Goal: Task Accomplishment & Management: Complete application form

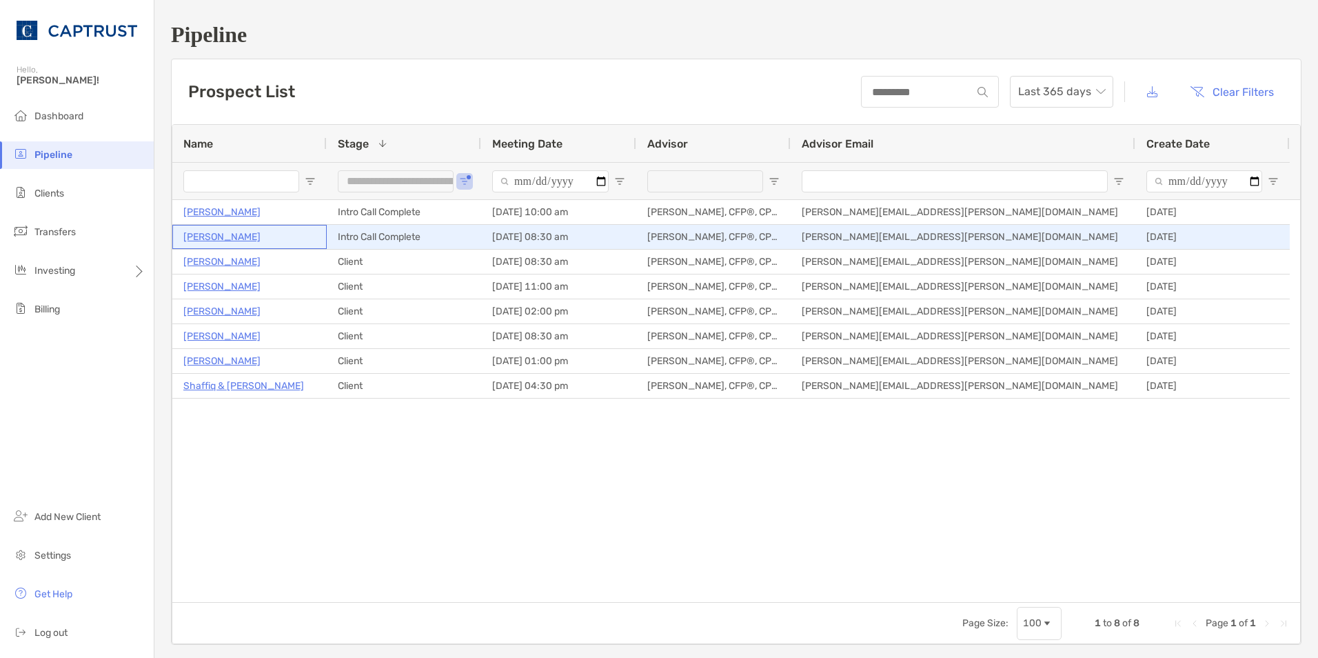
click at [219, 239] on p "[PERSON_NAME]" at bounding box center [221, 236] width 77 height 17
click at [212, 236] on p "[PERSON_NAME]" at bounding box center [221, 236] width 77 height 17
click at [227, 234] on p "[PERSON_NAME]" at bounding box center [221, 236] width 77 height 17
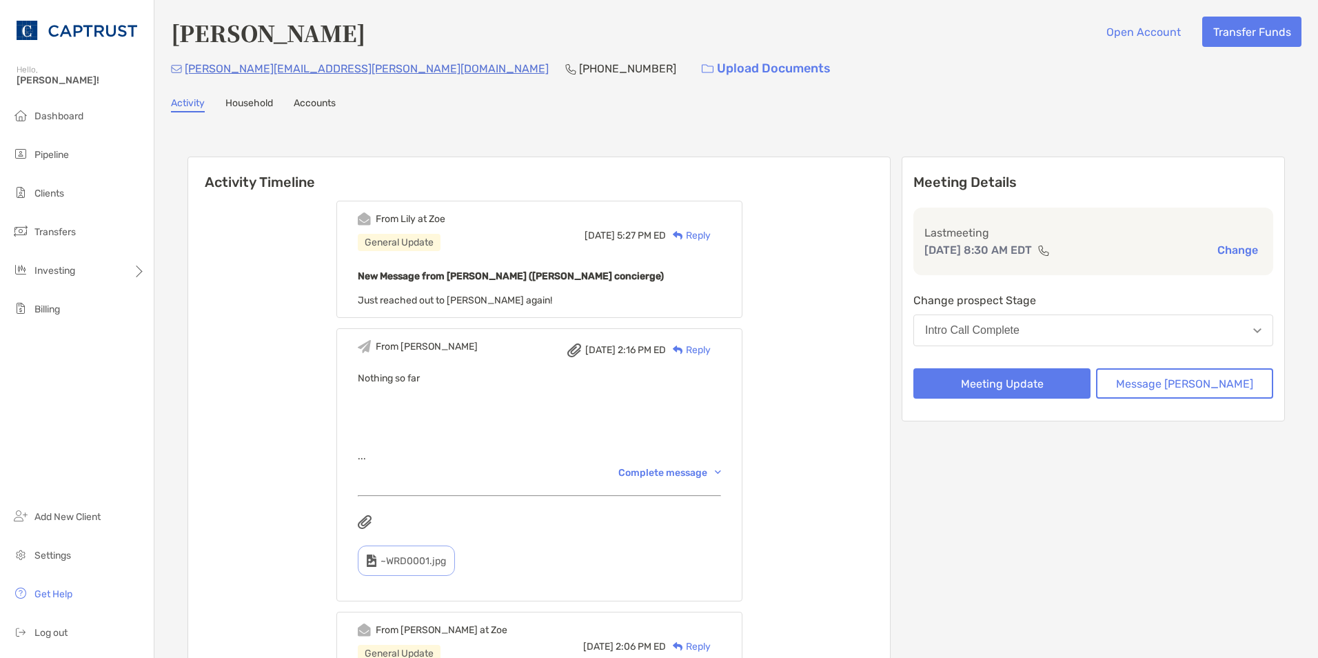
click at [1184, 326] on button "Intro Call Complete" at bounding box center [1093, 330] width 360 height 32
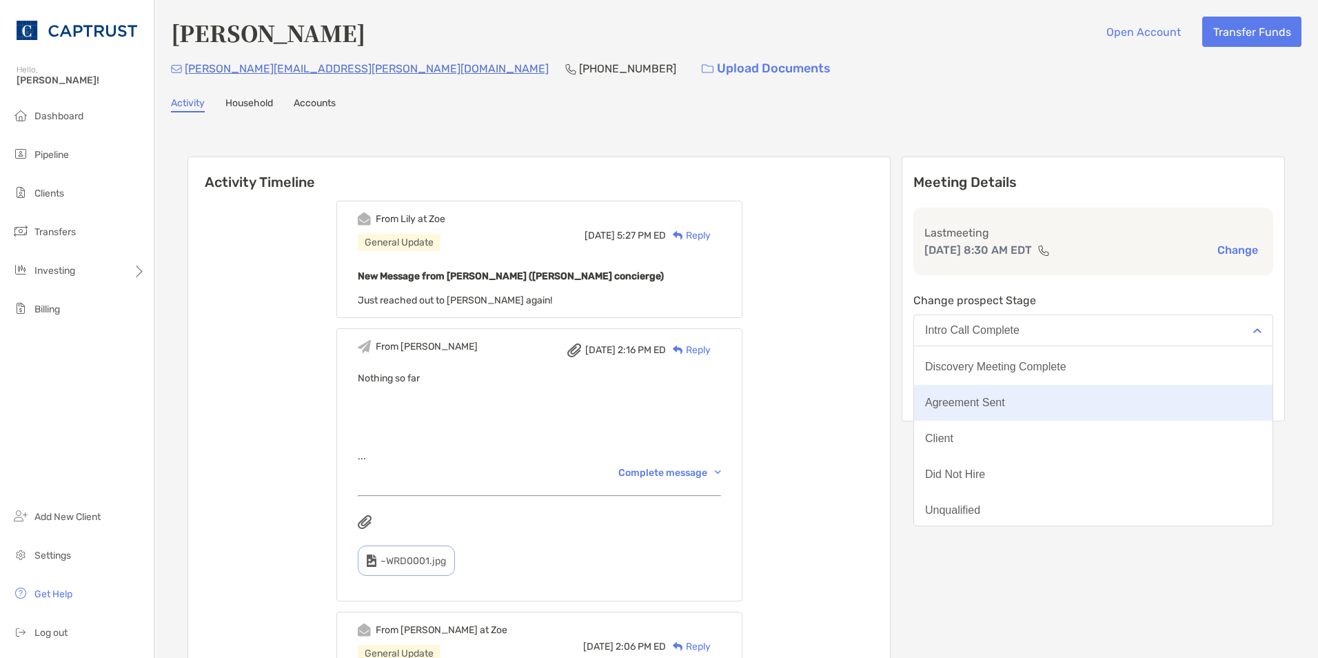
scroll to position [108, 0]
click at [1096, 400] on button "Client" at bounding box center [1093, 400] width 358 height 36
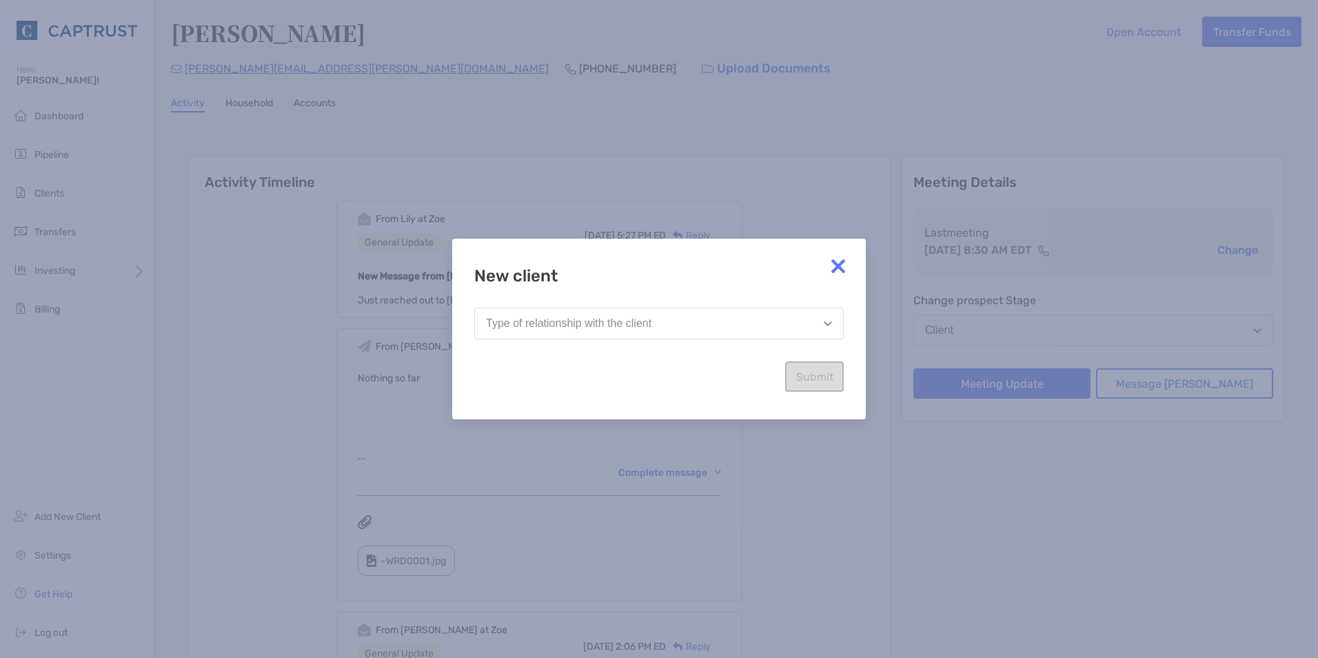
click at [700, 325] on button "Type of relationship with the client" at bounding box center [658, 323] width 369 height 32
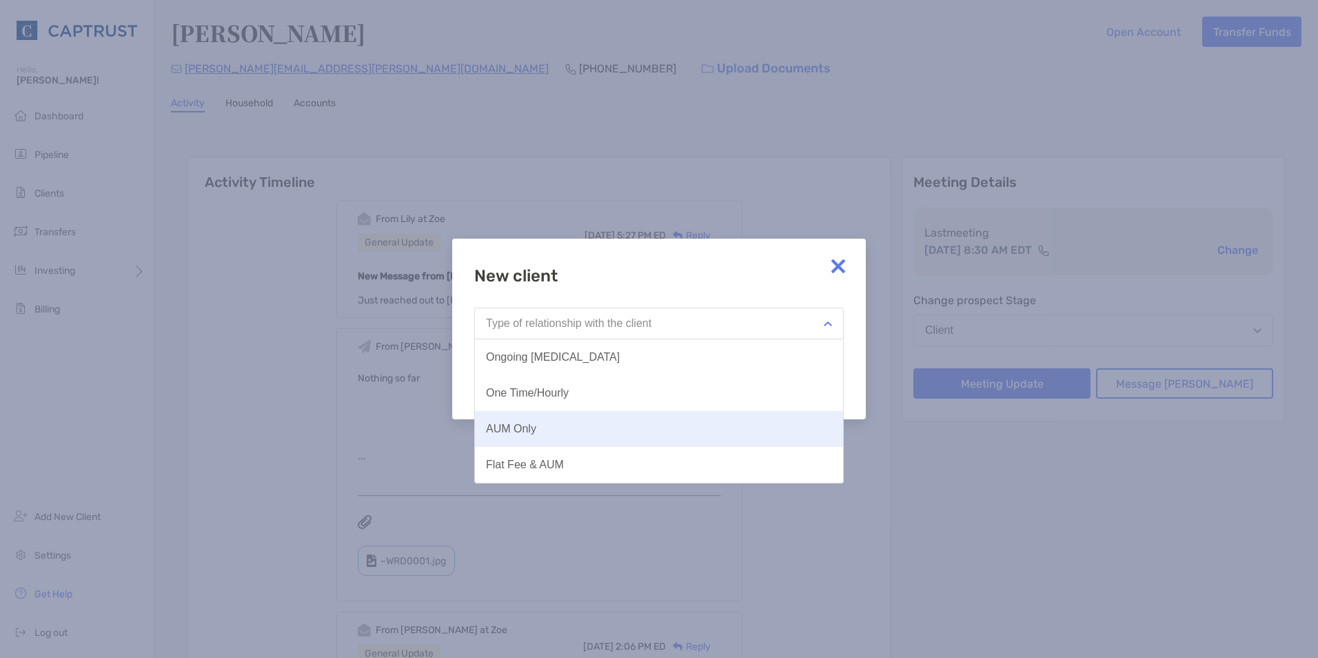
click at [573, 422] on button "AUM Only" at bounding box center [659, 429] width 368 height 36
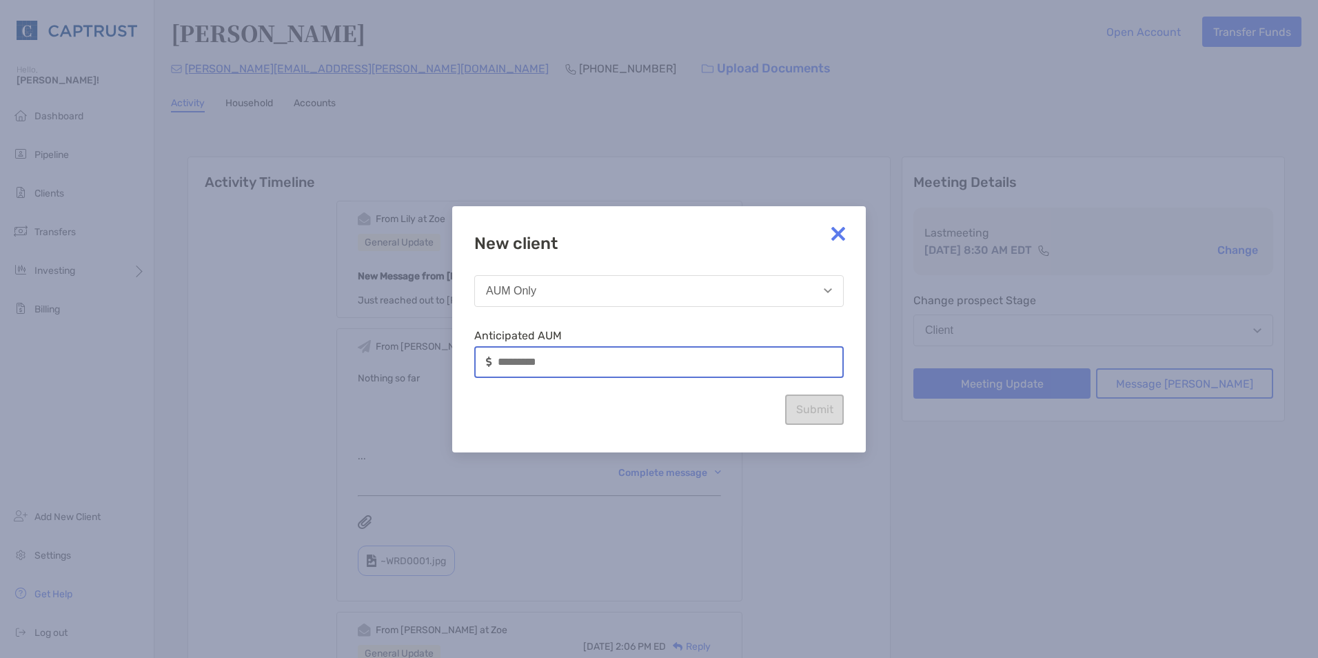
click at [509, 359] on input at bounding box center [670, 362] width 345 height 12
click at [514, 361] on input at bounding box center [670, 362] width 345 height 12
click at [518, 358] on input at bounding box center [670, 362] width 345 height 12
type input "*********"
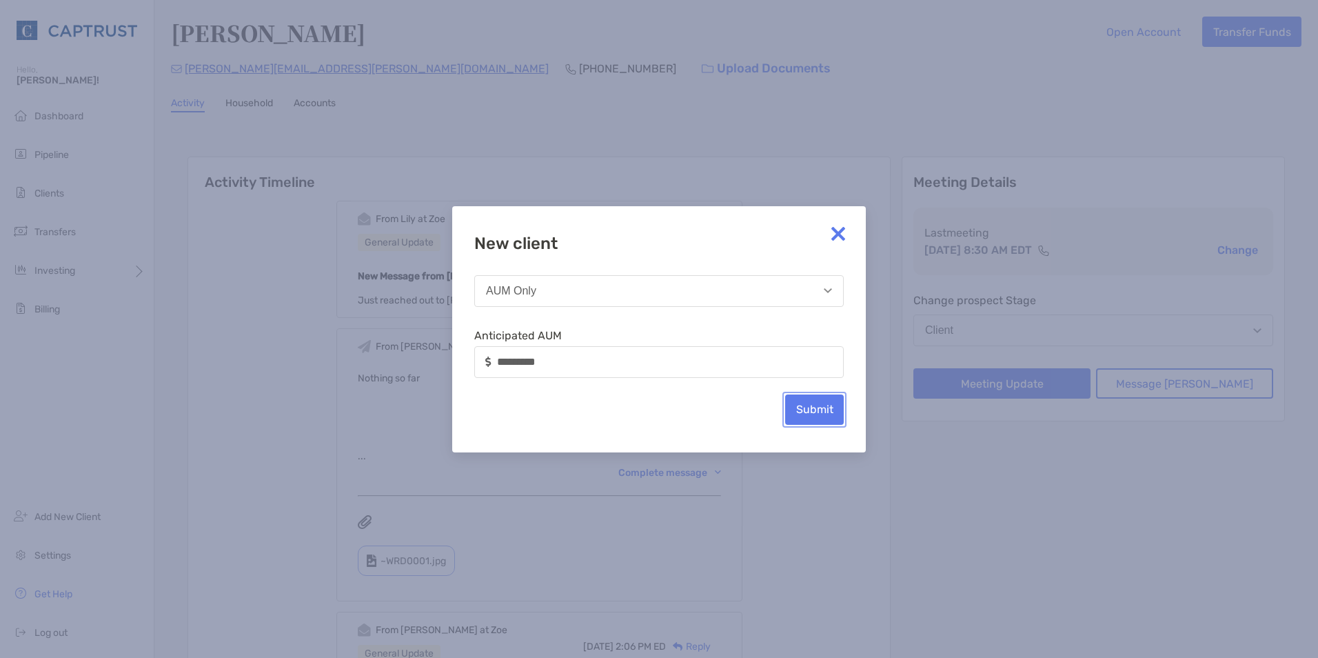
click at [800, 412] on button "Submit" at bounding box center [814, 409] width 59 height 30
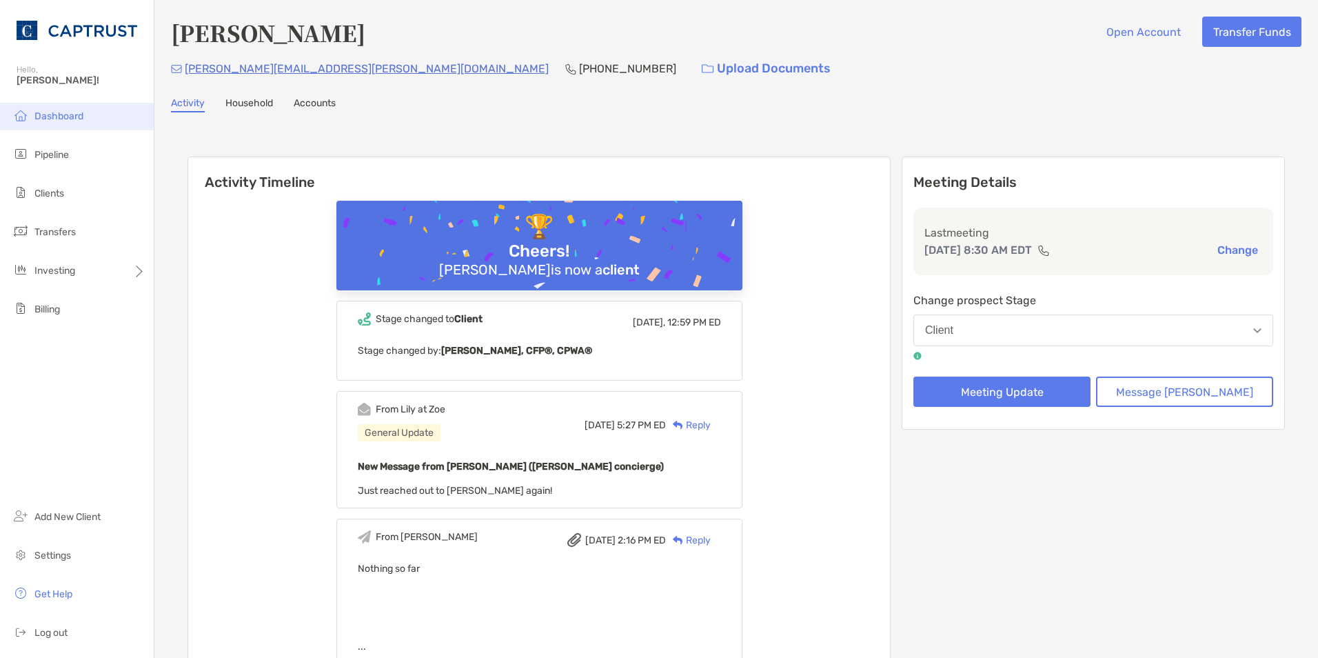
click at [79, 115] on span "Dashboard" at bounding box center [58, 116] width 49 height 12
